Goal: Information Seeking & Learning: Compare options

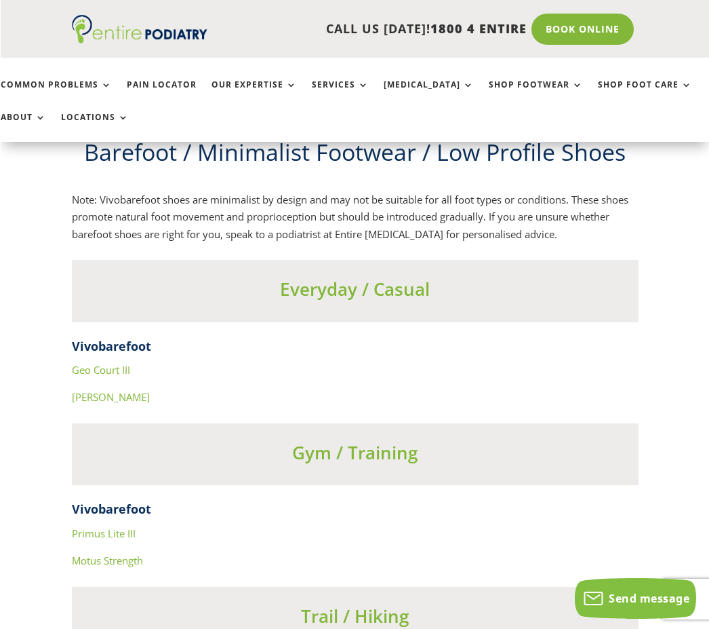
scroll to position [4600, 0]
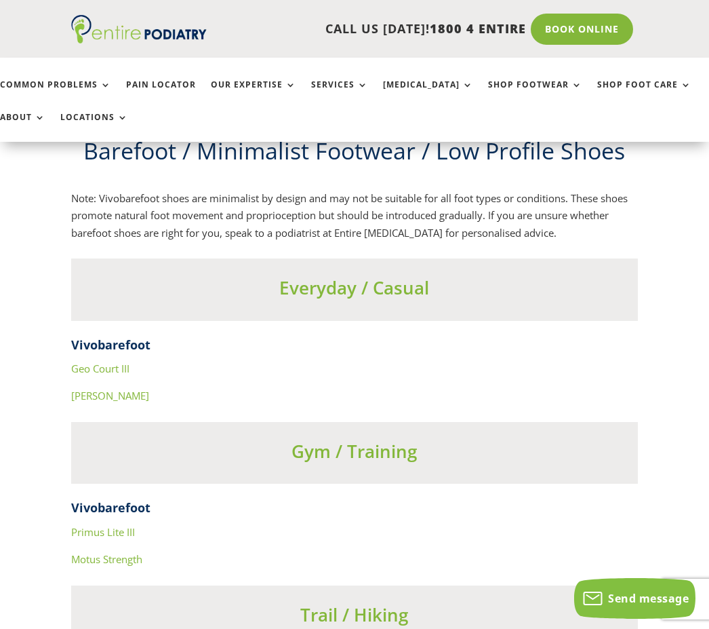
click at [123, 361] on link "Geo Court III" at bounding box center [100, 368] width 58 height 14
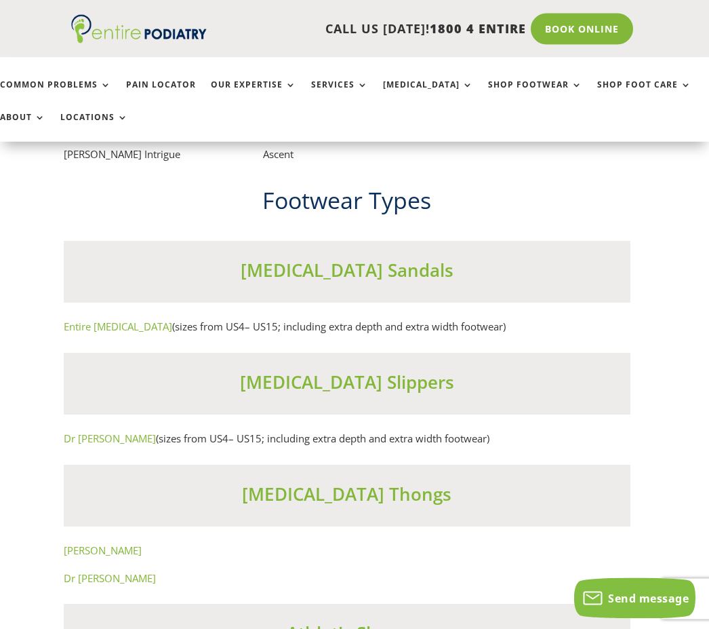
scroll to position [7997, 7]
click at [115, 319] on link "Entire Podiatry" at bounding box center [118, 326] width 108 height 14
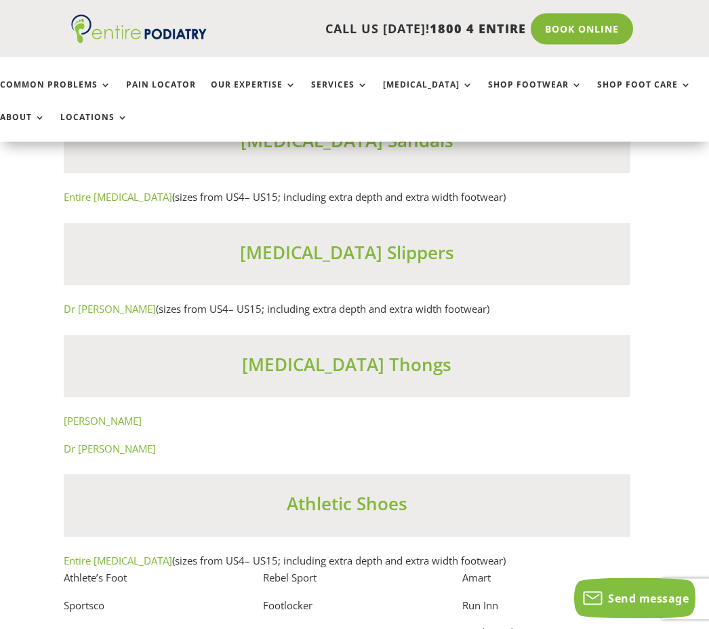
scroll to position [8131, 7]
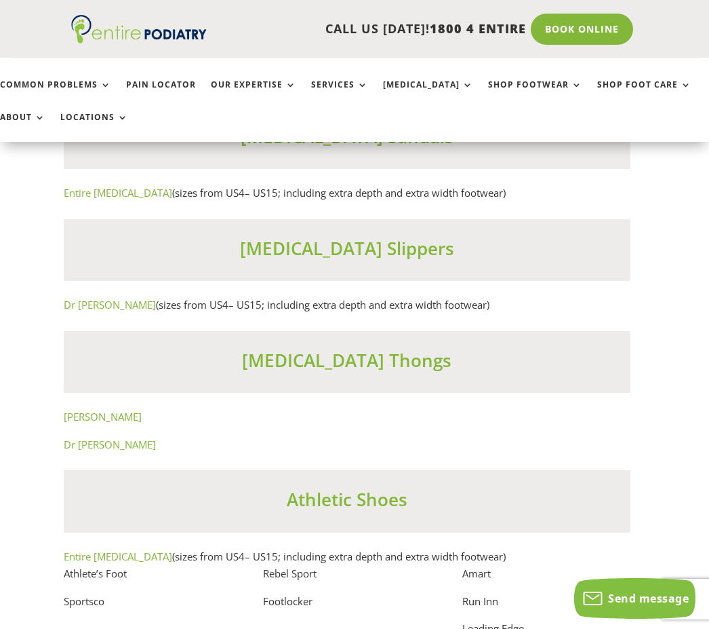
click at [92, 298] on link "Dr Comfort" at bounding box center [110, 305] width 92 height 14
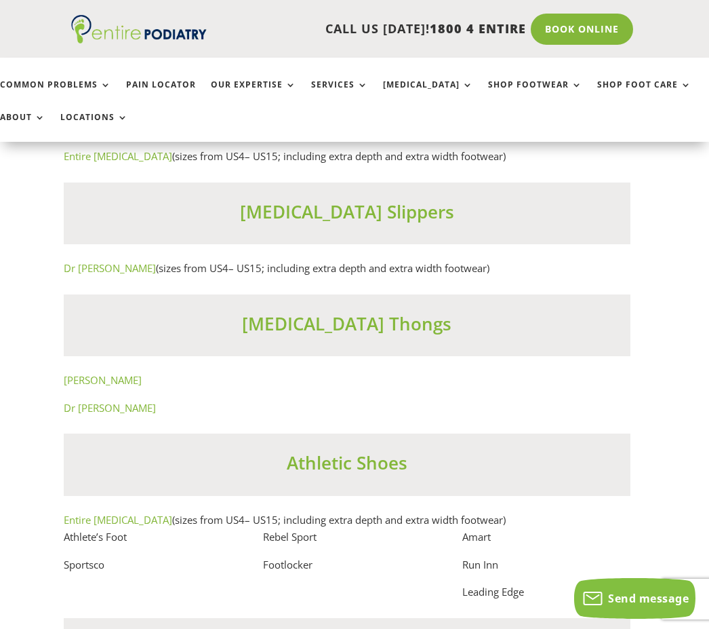
click at [115, 401] on link "Dr [PERSON_NAME]" at bounding box center [110, 408] width 92 height 14
click at [101, 373] on link "[PERSON_NAME]" at bounding box center [103, 380] width 78 height 14
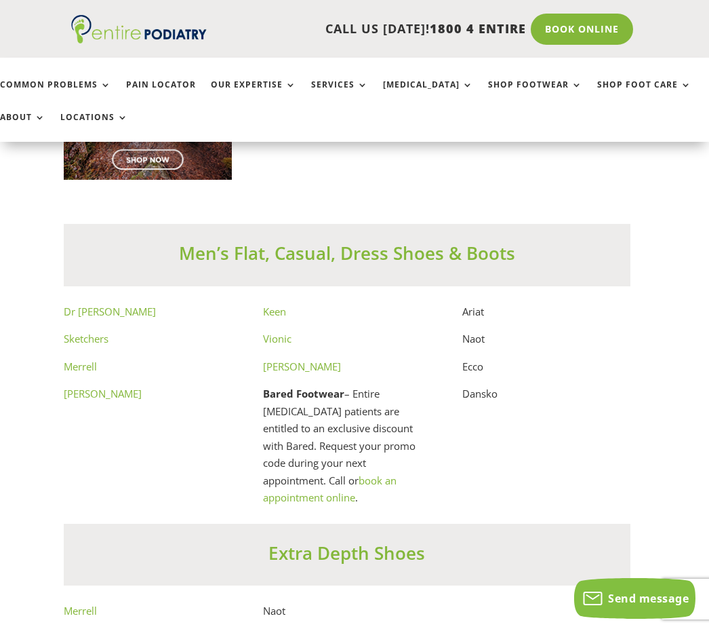
scroll to position [7073, 7]
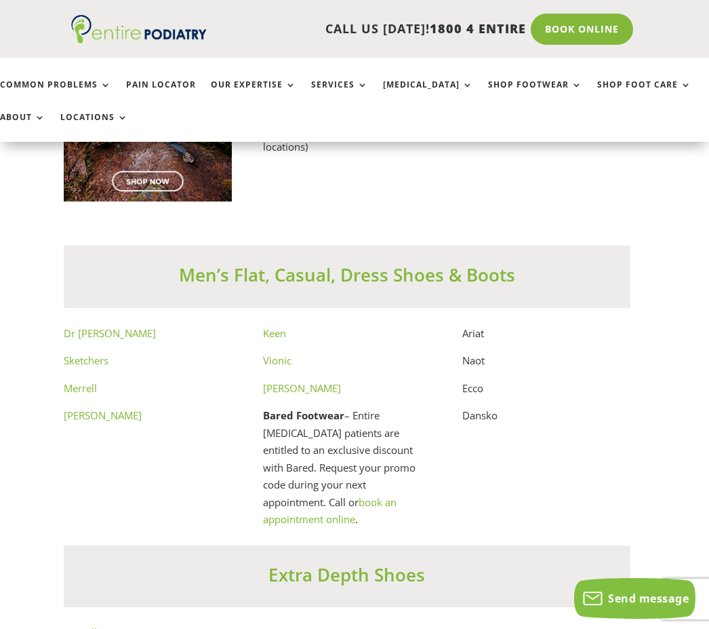
click at [589, 245] on div "Men’s Flat, Casual, Dress Shoes & Boots" at bounding box center [348, 276] width 568 height 62
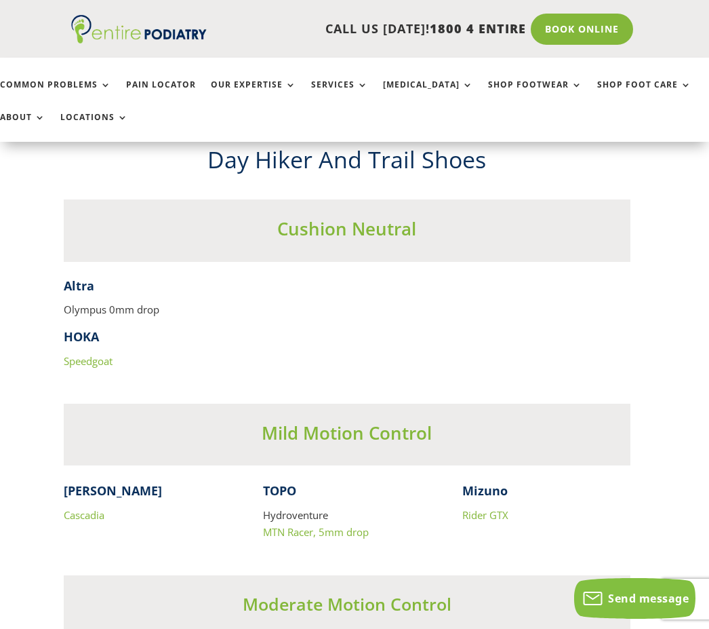
scroll to position [5803, 7]
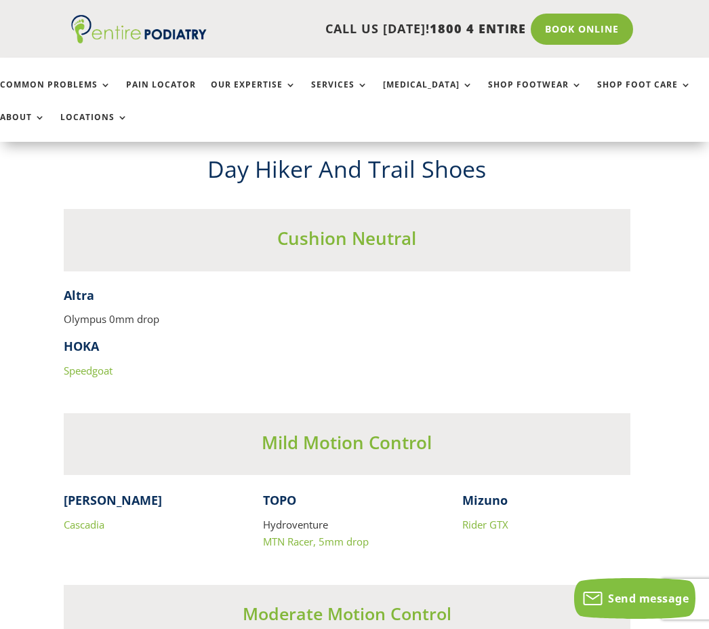
click at [96, 363] on link "Speedgoat" at bounding box center [88, 370] width 49 height 14
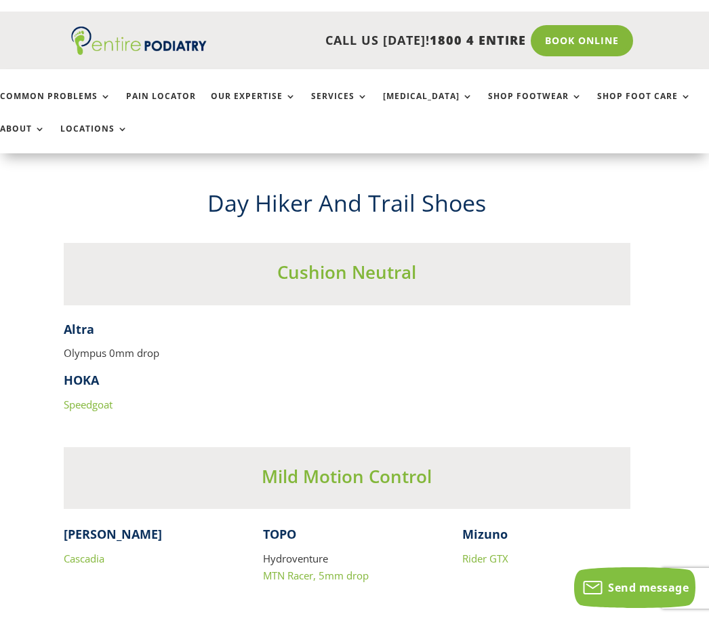
scroll to position [5810, 7]
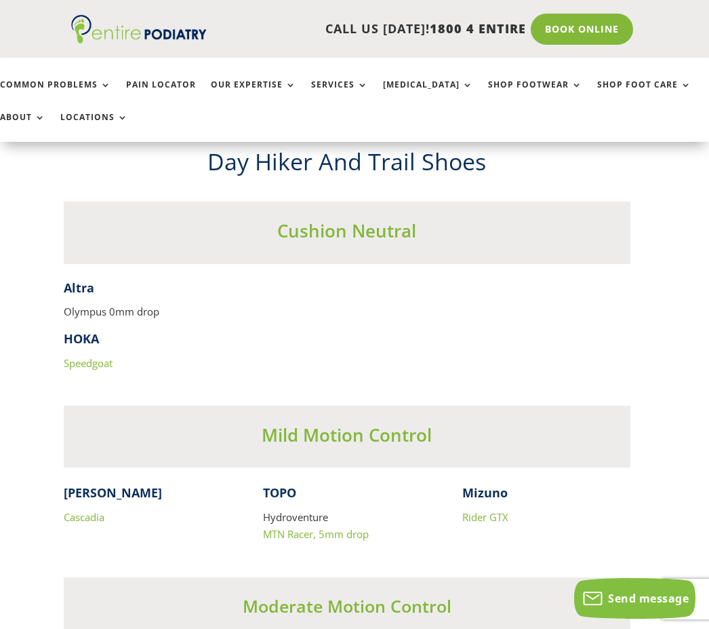
click at [132, 303] on p "Olympus 0mm drop" at bounding box center [348, 317] width 568 height 28
click at [75, 279] on strong "Altra" at bounding box center [79, 287] width 31 height 16
click at [90, 279] on strong "Altra" at bounding box center [79, 287] width 31 height 16
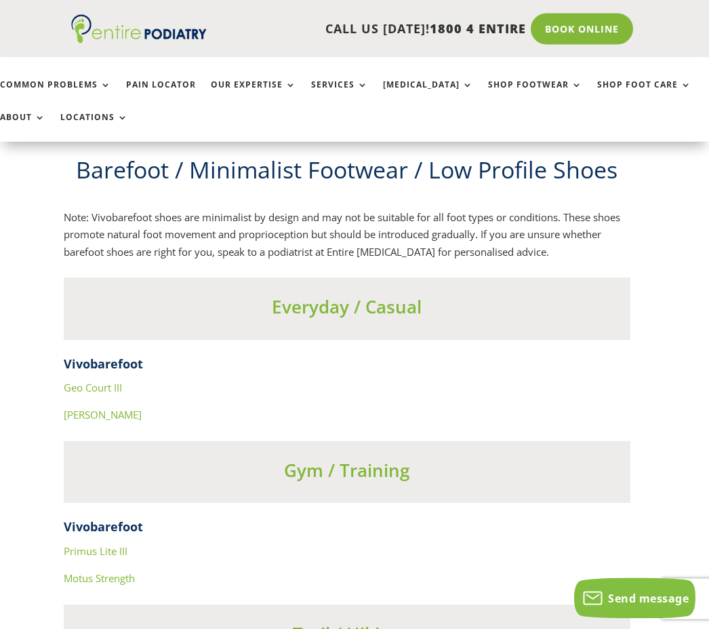
scroll to position [4584, 7]
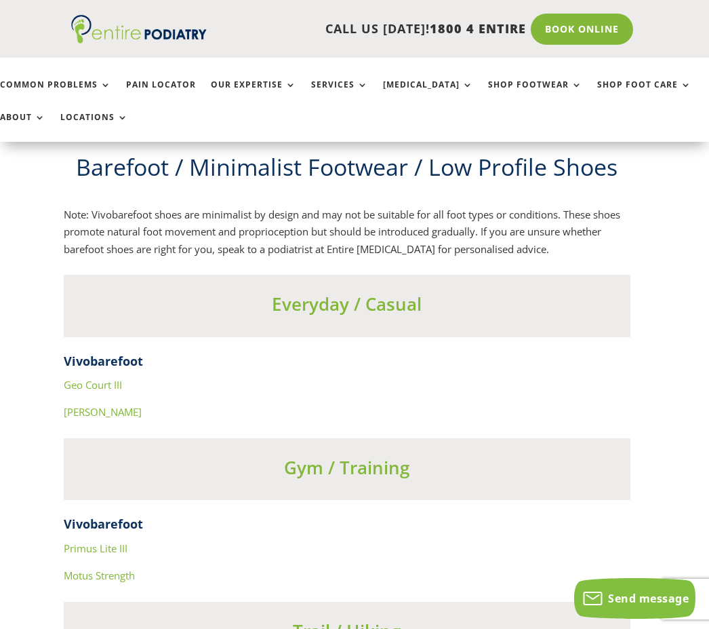
click at [81, 405] on link "Ra IV" at bounding box center [103, 412] width 78 height 14
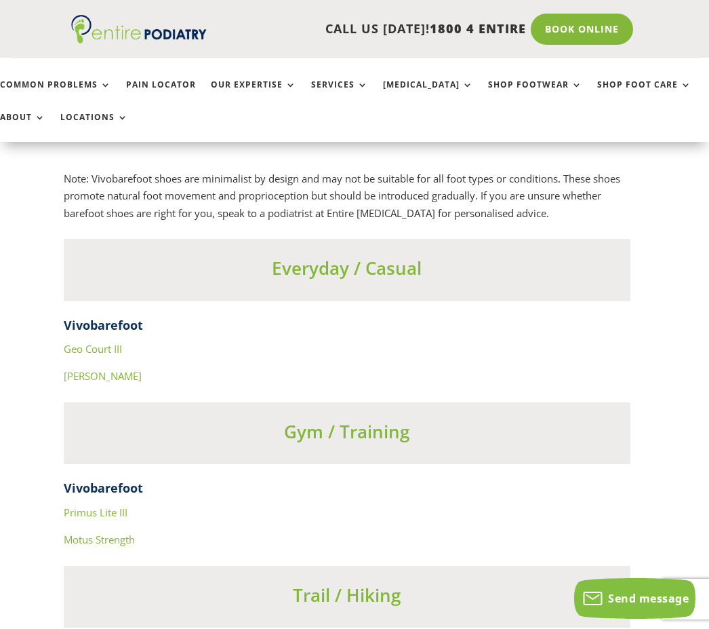
scroll to position [4620, 7]
click at [110, 341] on link "Geo Court III" at bounding box center [93, 348] width 58 height 14
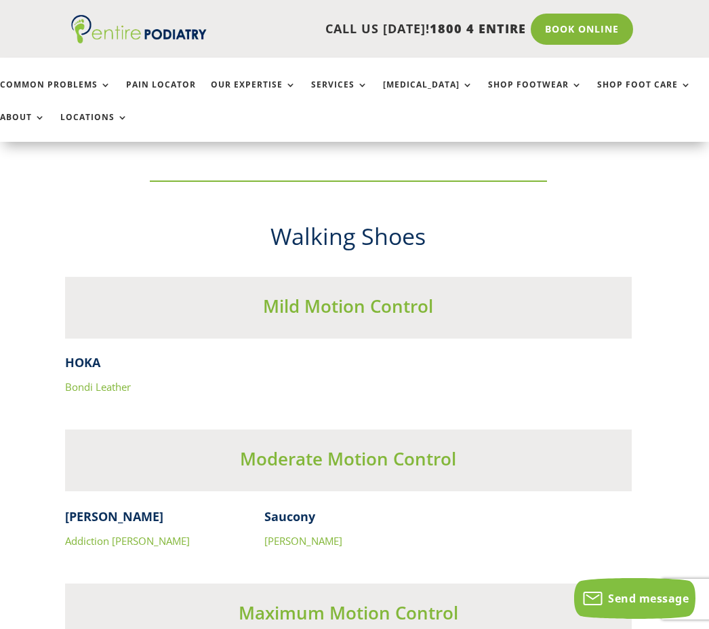
scroll to position [3954, 6]
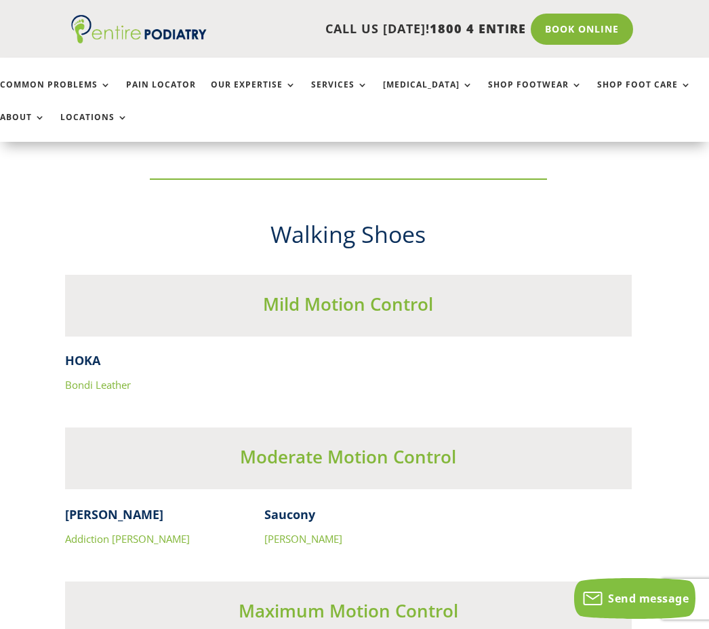
click at [106, 378] on link "Bondi Leather" at bounding box center [98, 385] width 66 height 14
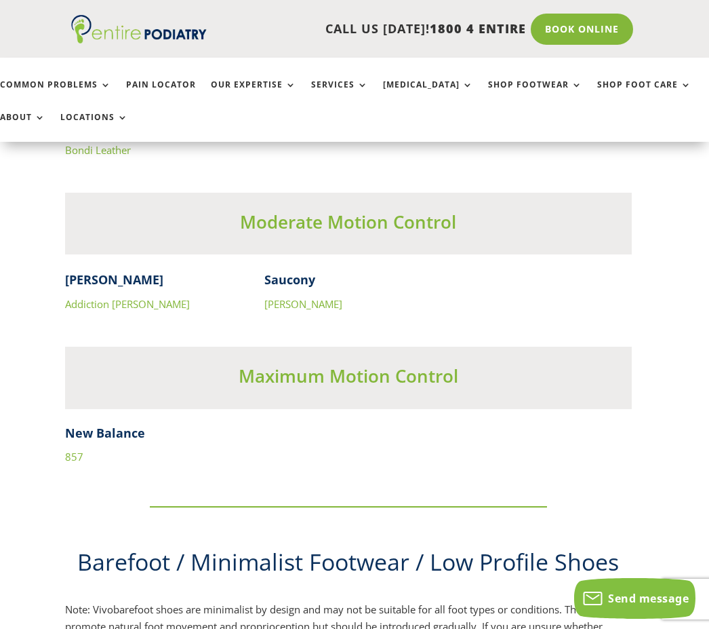
scroll to position [4189, 7]
click at [125, 297] on link "Addiction Walker" at bounding box center [126, 304] width 125 height 14
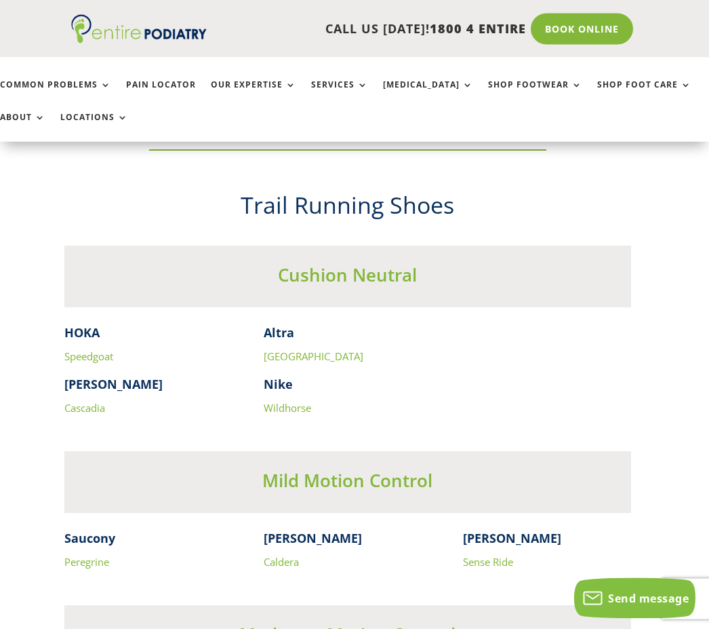
scroll to position [3357, 7]
click at [291, 401] on link "Wildhorse" at bounding box center [287, 408] width 47 height 14
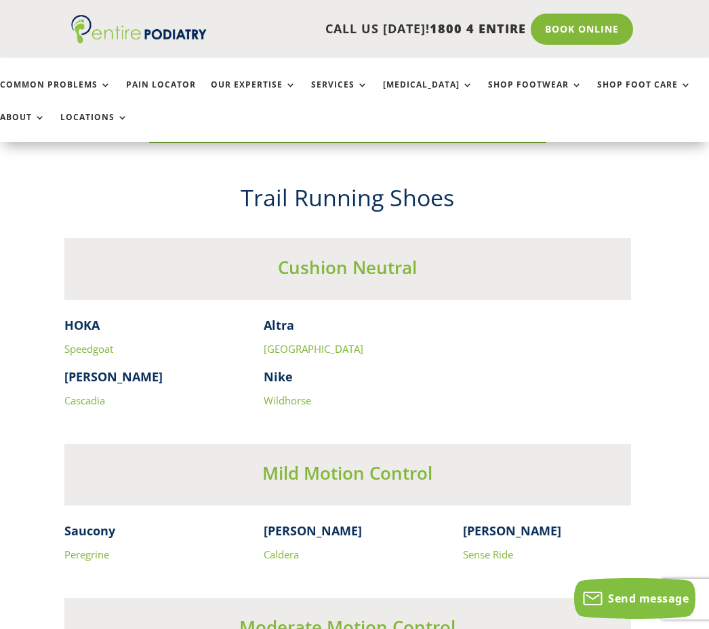
click at [302, 342] on link "Lone Peak" at bounding box center [314, 349] width 100 height 14
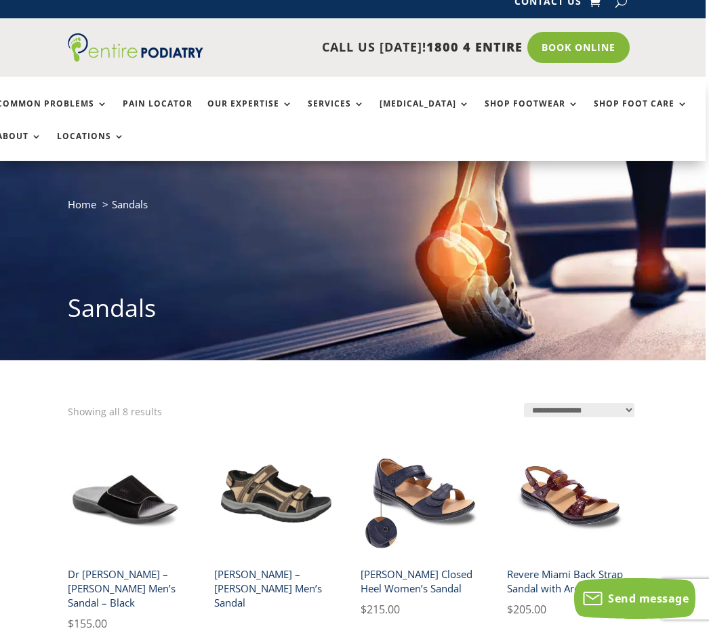
scroll to position [0, 3]
